Goal: Check status: Verify the current state of an ongoing process or item

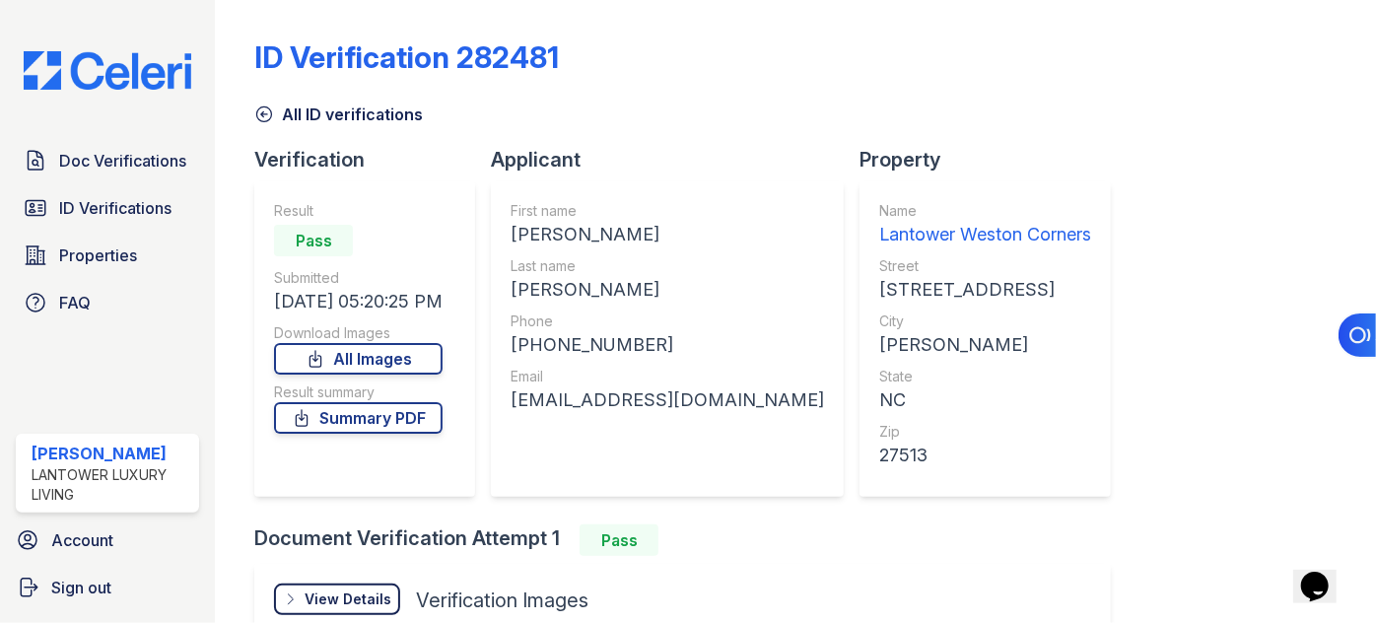
drag, startPoint x: 1285, startPoint y: 343, endPoint x: 599, endPoint y: 380, distance: 687.0
click at [1285, 343] on div "Ask Surface" at bounding box center [1308, 334] width 136 height 47
click at [128, 196] on span "ID Verifications" at bounding box center [115, 208] width 112 height 24
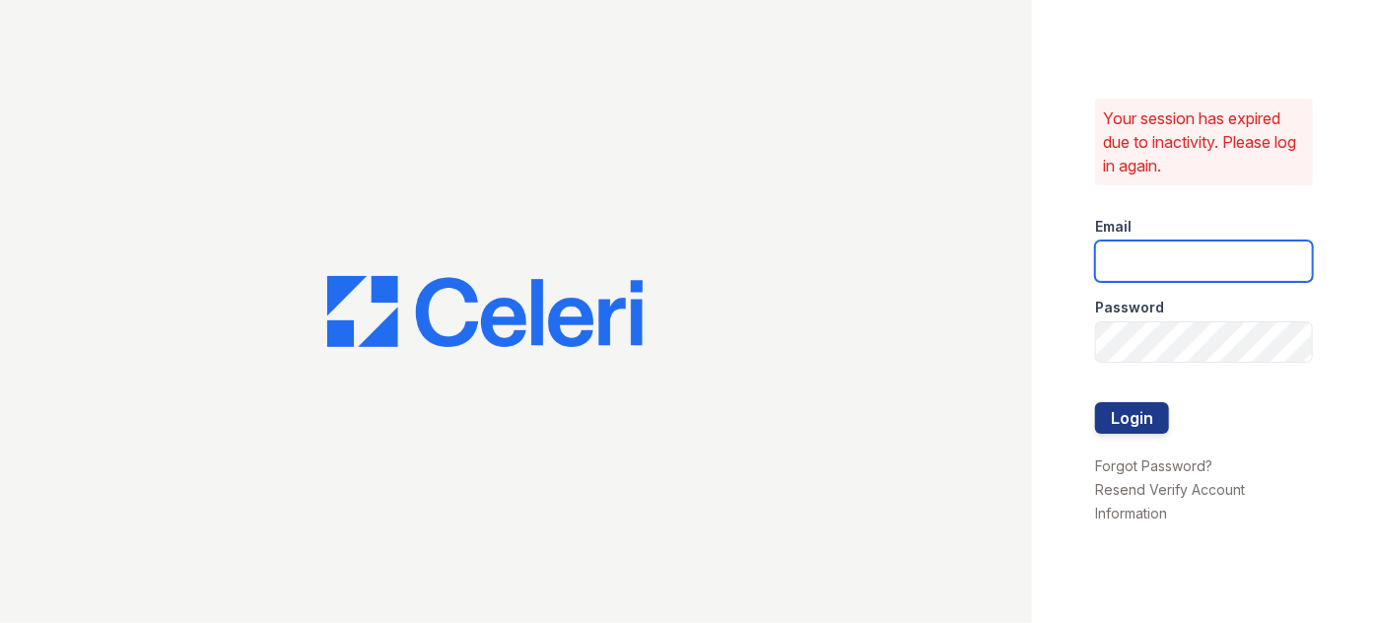
type input "[EMAIL_ADDRESS][DOMAIN_NAME]"
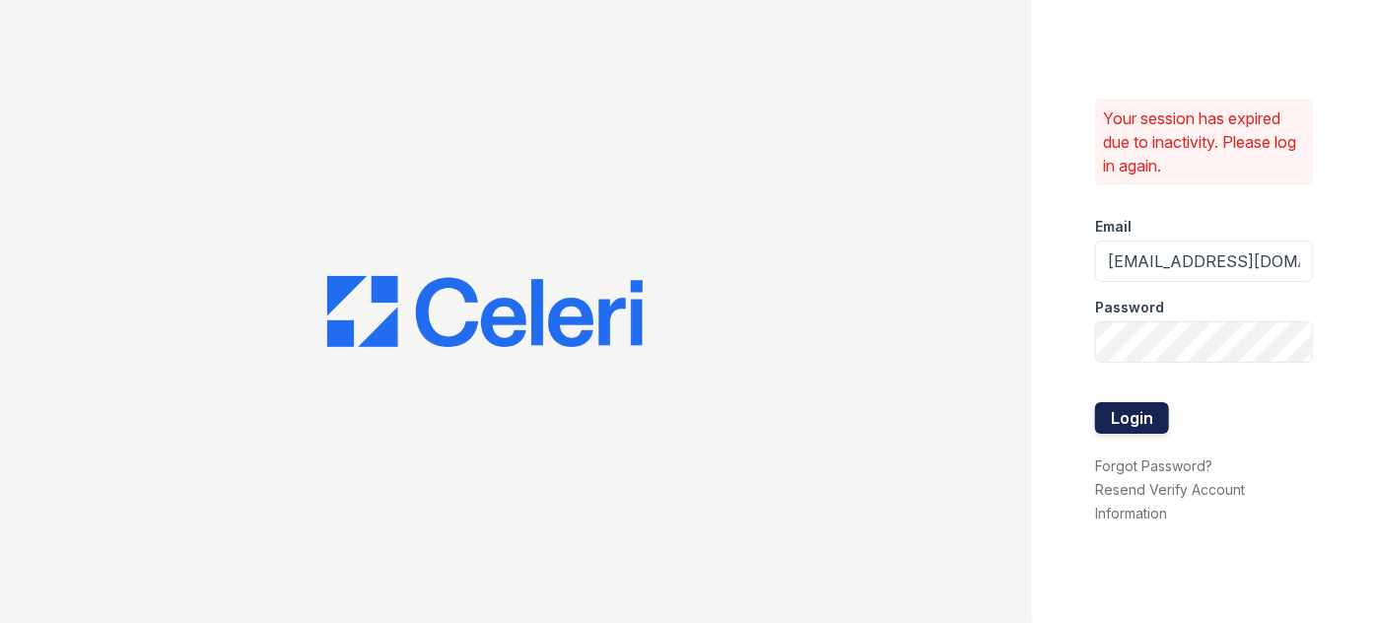
click at [1135, 418] on button "Login" at bounding box center [1132, 418] width 74 height 32
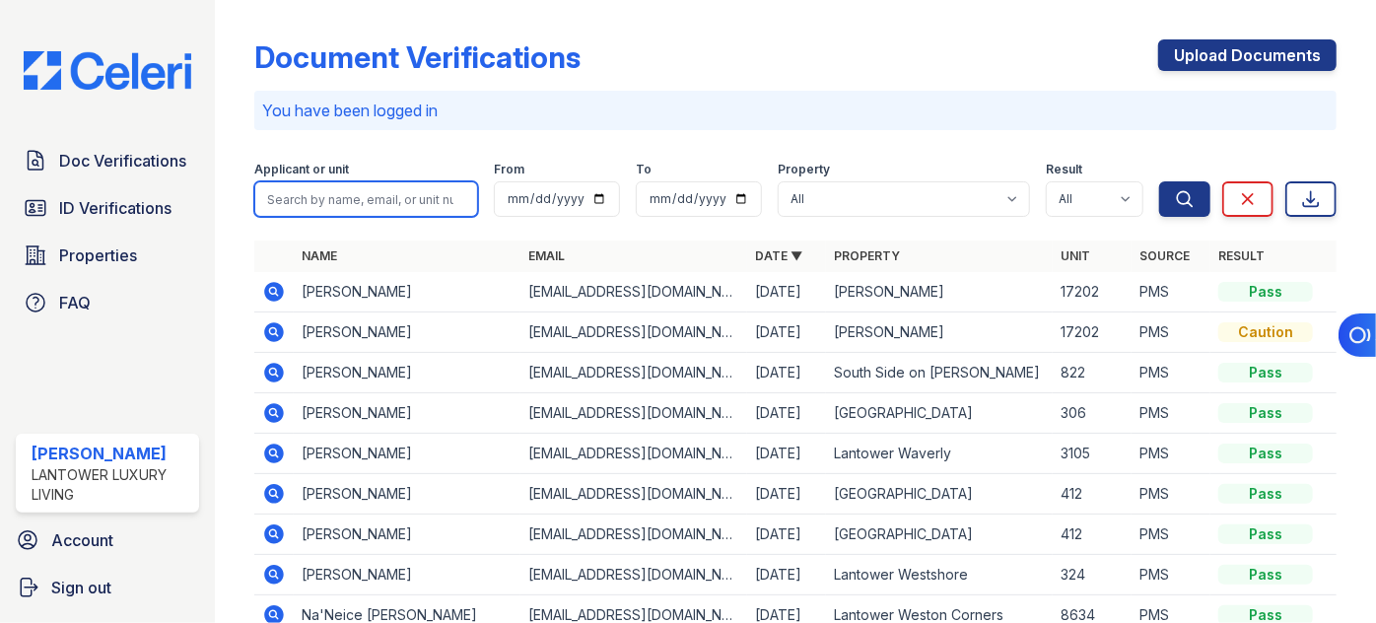
click at [396, 205] on input "search" at bounding box center [366, 198] width 224 height 35
type input "asmaa"
click at [1159, 181] on button "Search" at bounding box center [1184, 198] width 51 height 35
click at [384, 197] on input "asmaa" at bounding box center [366, 198] width 224 height 35
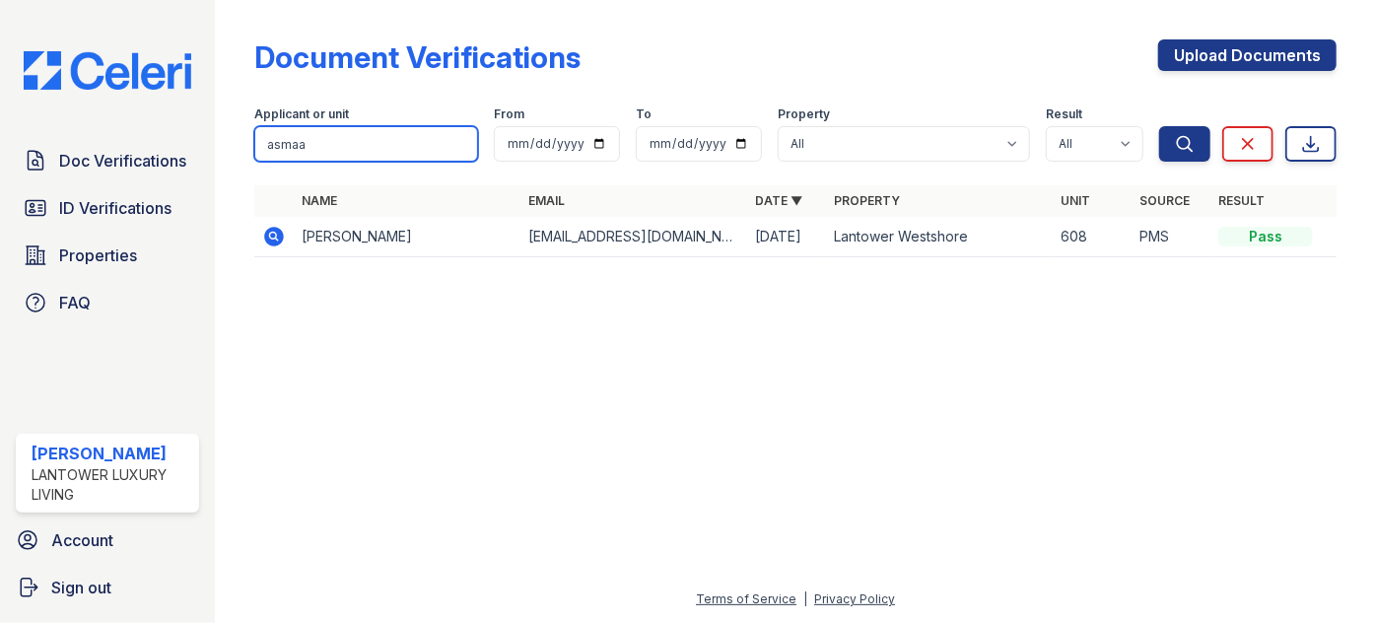
click at [326, 153] on input "asmaa" at bounding box center [366, 143] width 224 height 35
click at [263, 231] on icon at bounding box center [274, 237] width 24 height 24
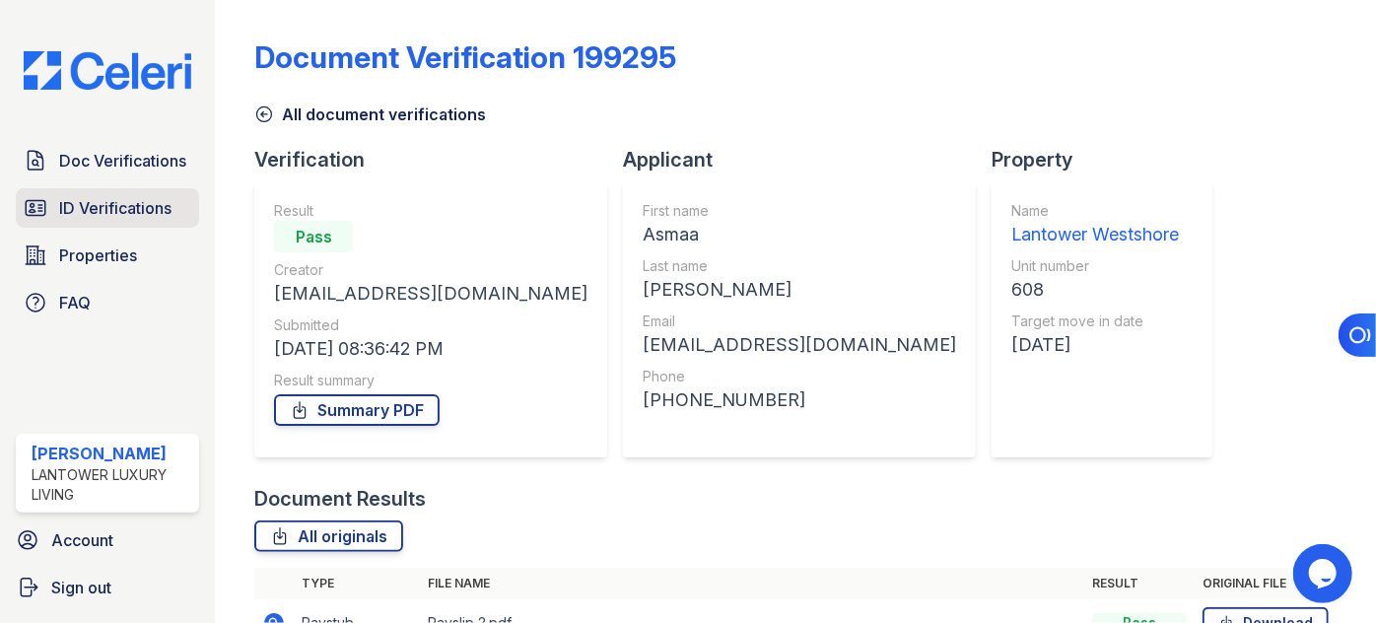
click at [121, 196] on span "ID Verifications" at bounding box center [115, 208] width 112 height 24
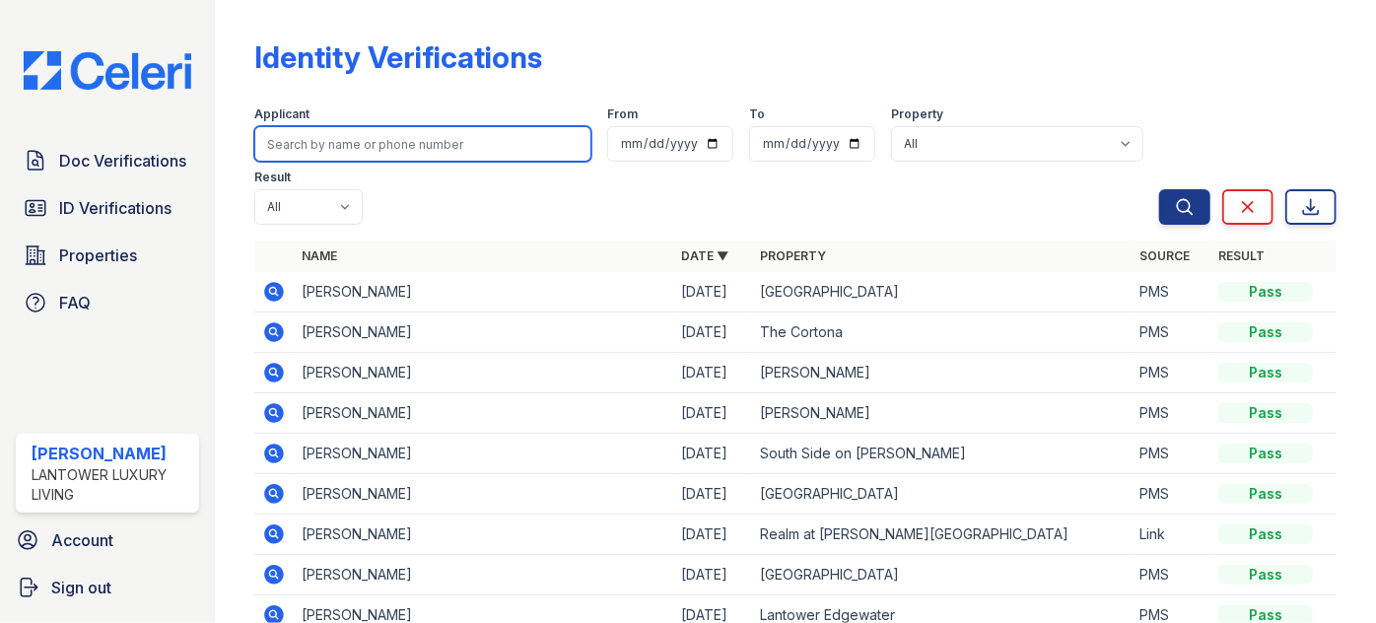
drag, startPoint x: 309, startPoint y: 136, endPoint x: 291, endPoint y: 132, distance: 19.1
click at [309, 136] on input "search" at bounding box center [422, 143] width 337 height 35
type input "asmaa"
click at [1159, 189] on button "Search" at bounding box center [1184, 206] width 51 height 35
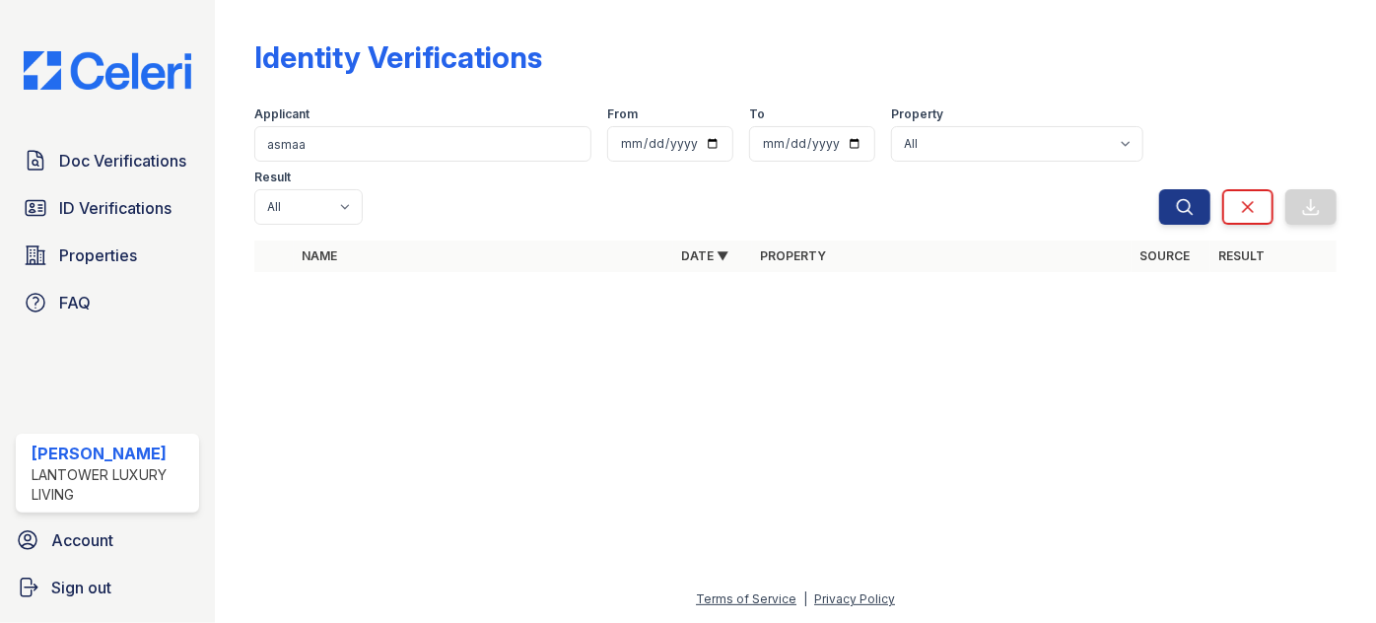
click at [541, 52] on div "Identity Verifications" at bounding box center [398, 56] width 288 height 35
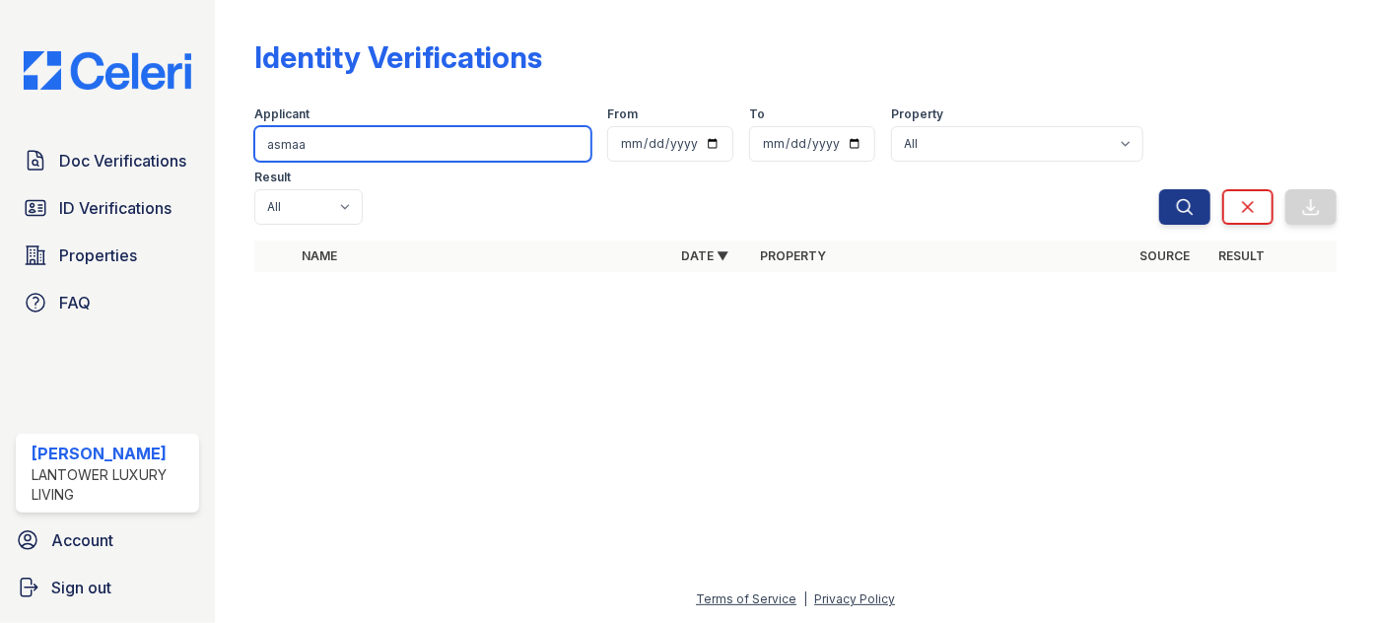
click at [432, 152] on input "asmaa" at bounding box center [422, 143] width 337 height 35
click at [363, 144] on input "asmaa" at bounding box center [422, 143] width 337 height 35
click at [1159, 189] on button "Search" at bounding box center [1184, 206] width 51 height 35
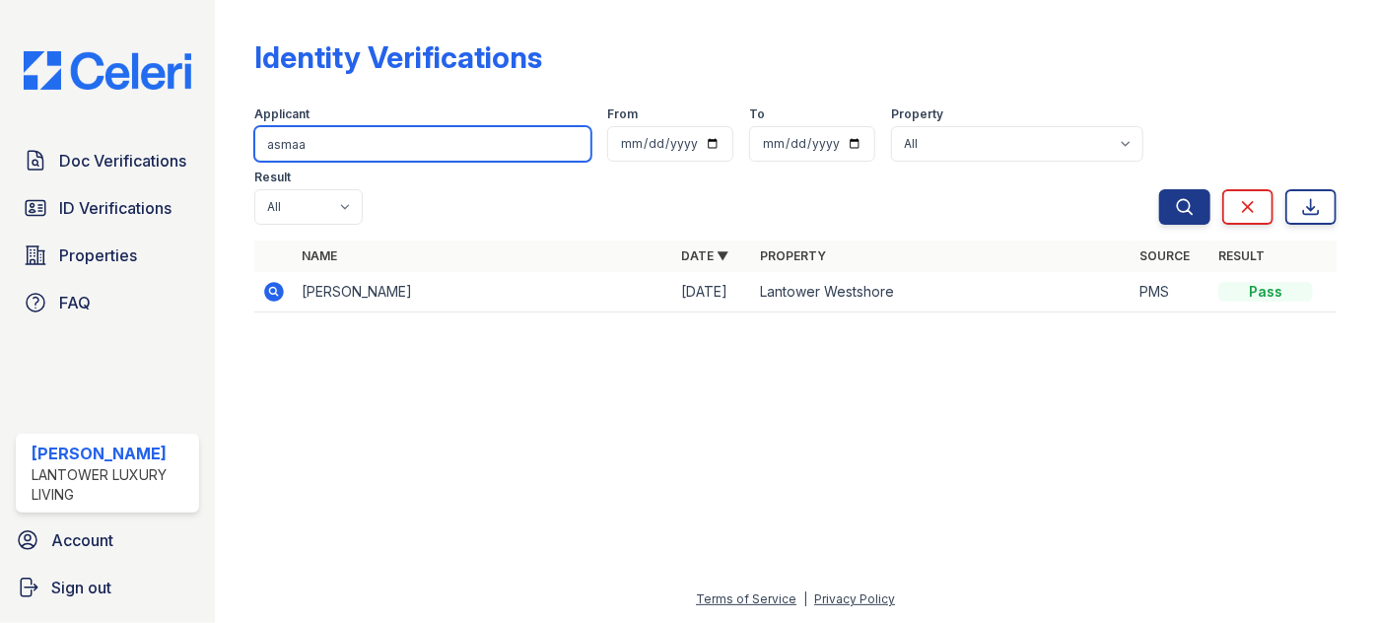
drag, startPoint x: 317, startPoint y: 156, endPoint x: 339, endPoint y: 160, distance: 22.0
click at [317, 156] on input "asmaa" at bounding box center [422, 143] width 337 height 35
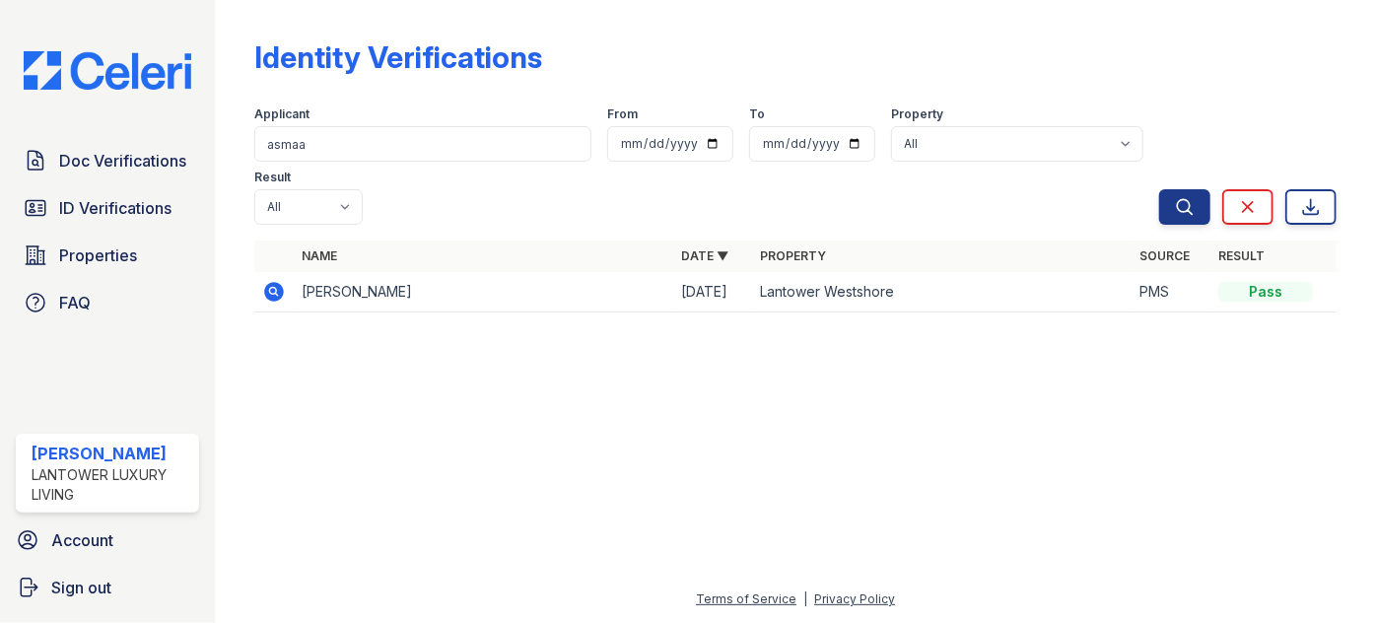
click at [447, 364] on div at bounding box center [795, 476] width 1098 height 224
